Goal: Find contact information: Find contact information

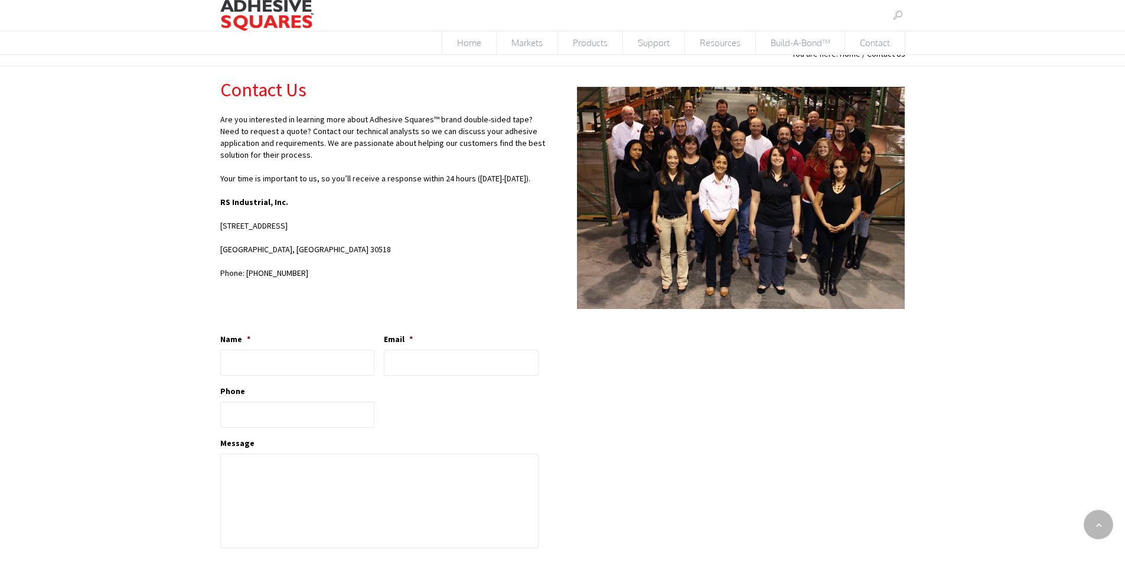
scroll to position [17, 0]
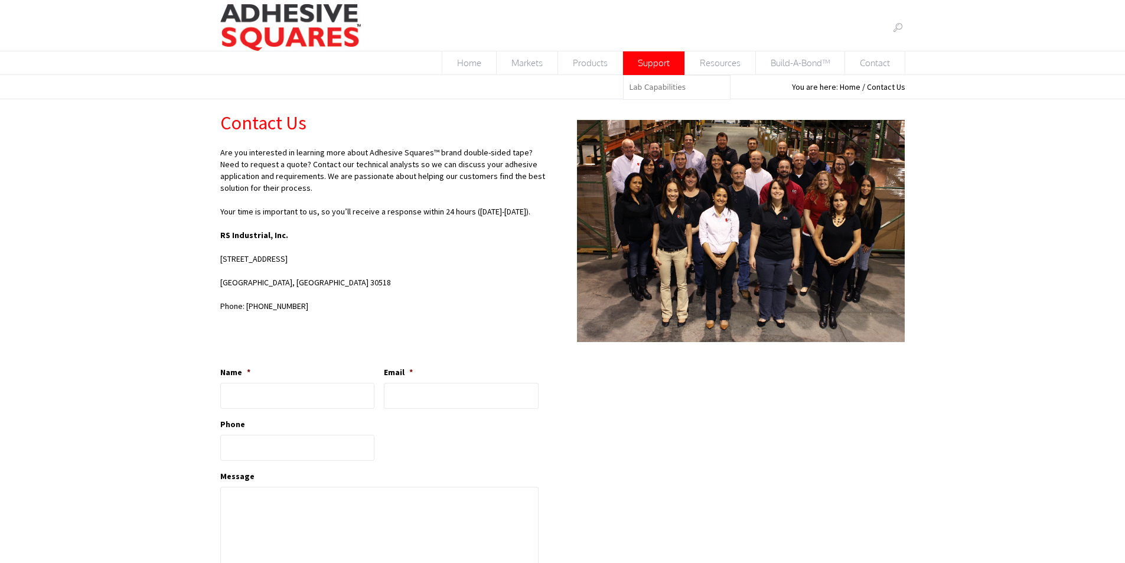
click at [654, 71] on span "Support" at bounding box center [653, 62] width 61 height 23
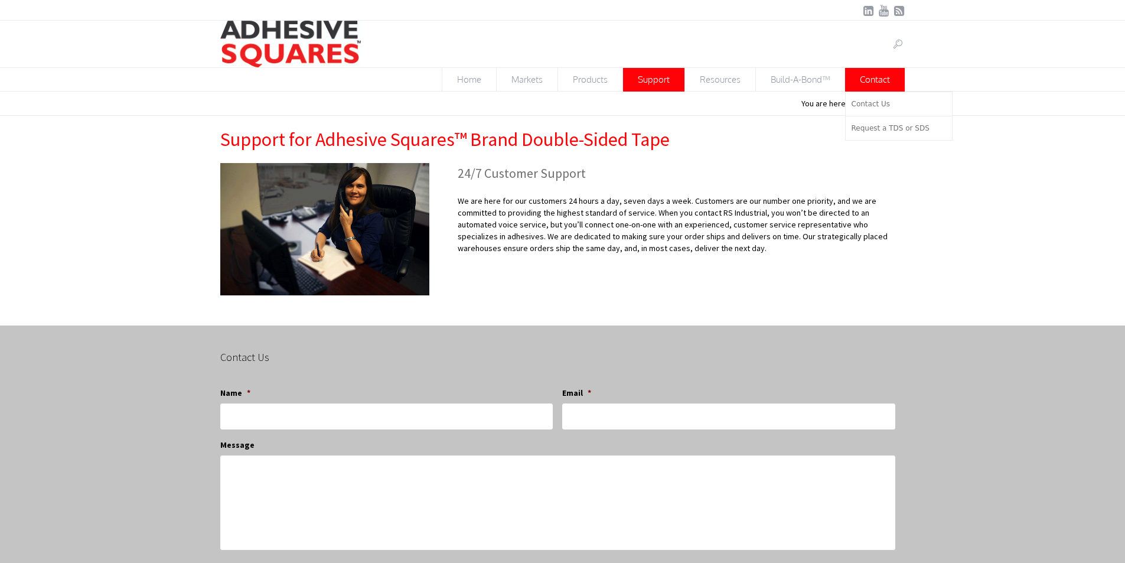
click at [850, 81] on span "Contact" at bounding box center [875, 79] width 60 height 23
click at [851, 110] on link "Contact Us" at bounding box center [898, 104] width 106 height 24
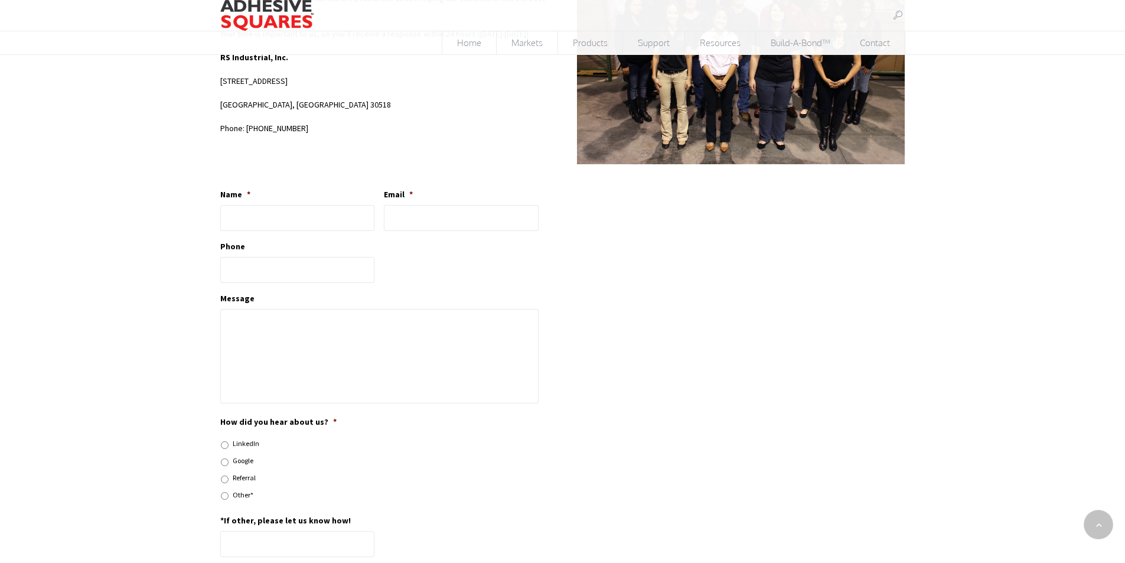
scroll to position [17, 0]
